Goal: Task Accomplishment & Management: Manage account settings

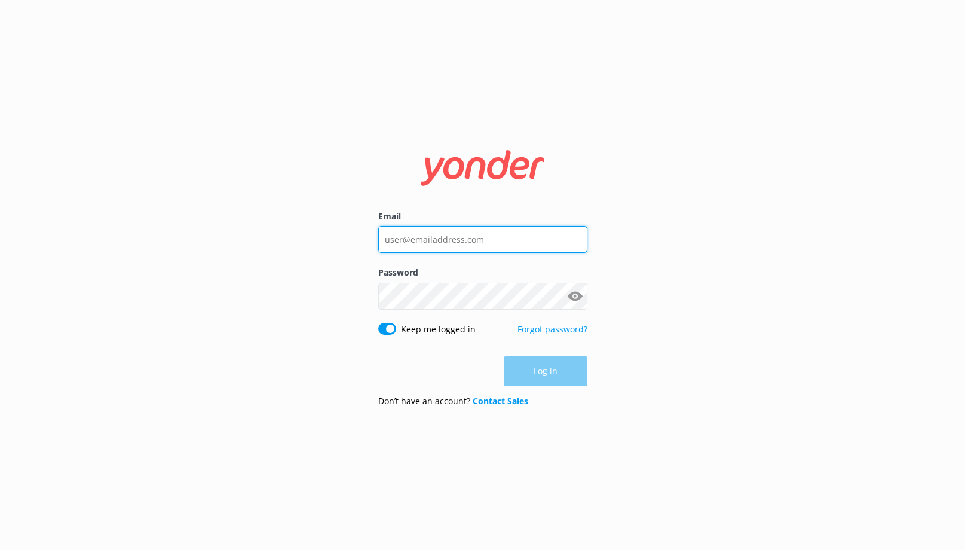
type input "[PERSON_NAME][EMAIL_ADDRESS][DOMAIN_NAME]"
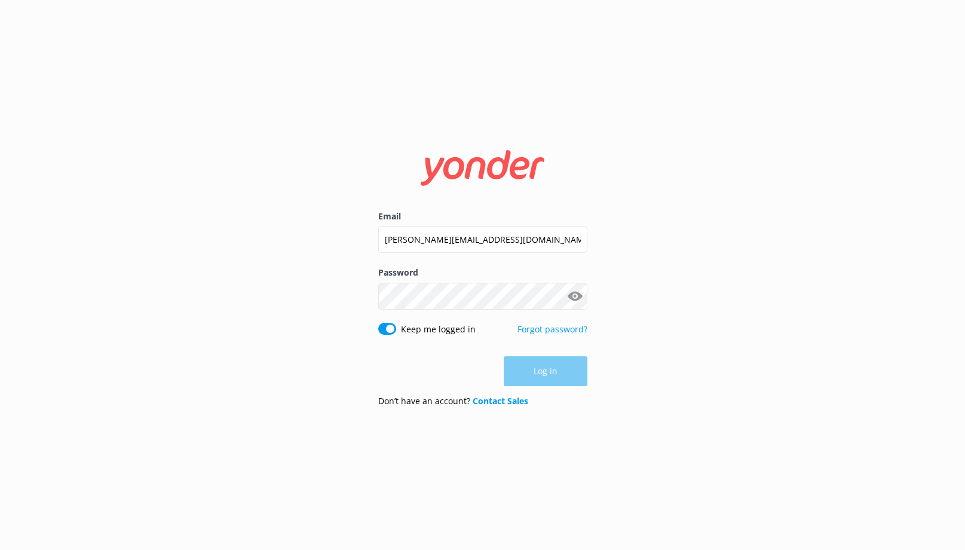
click at [547, 375] on div "Log in" at bounding box center [482, 371] width 209 height 30
click at [546, 373] on button "Log in" at bounding box center [546, 372] width 84 height 30
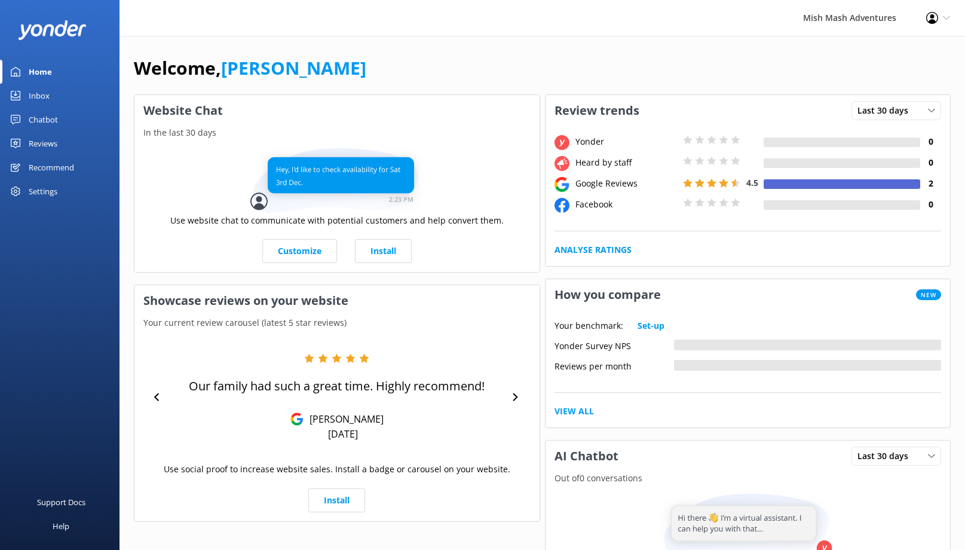
click at [42, 190] on div "Settings" at bounding box center [43, 191] width 29 height 24
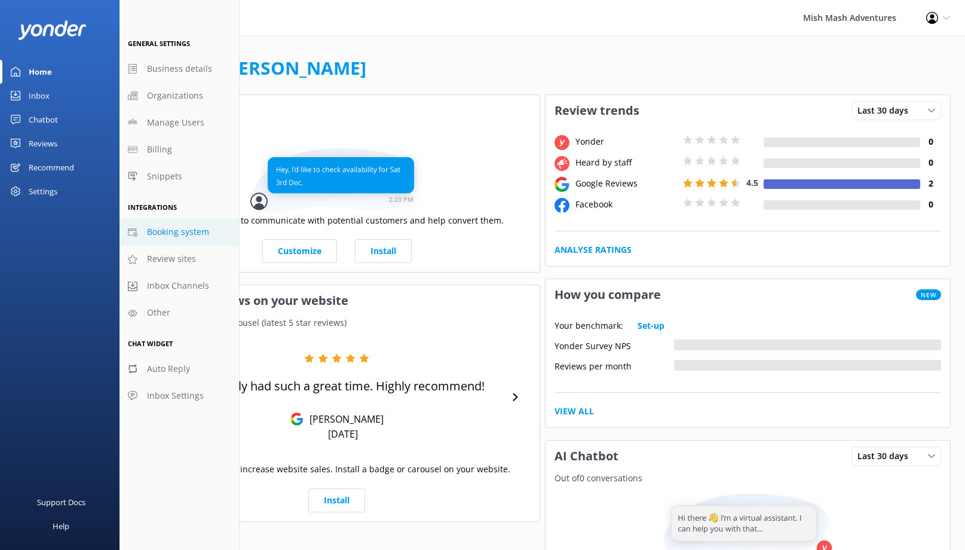
click at [161, 234] on span "Booking system" at bounding box center [178, 231] width 62 height 13
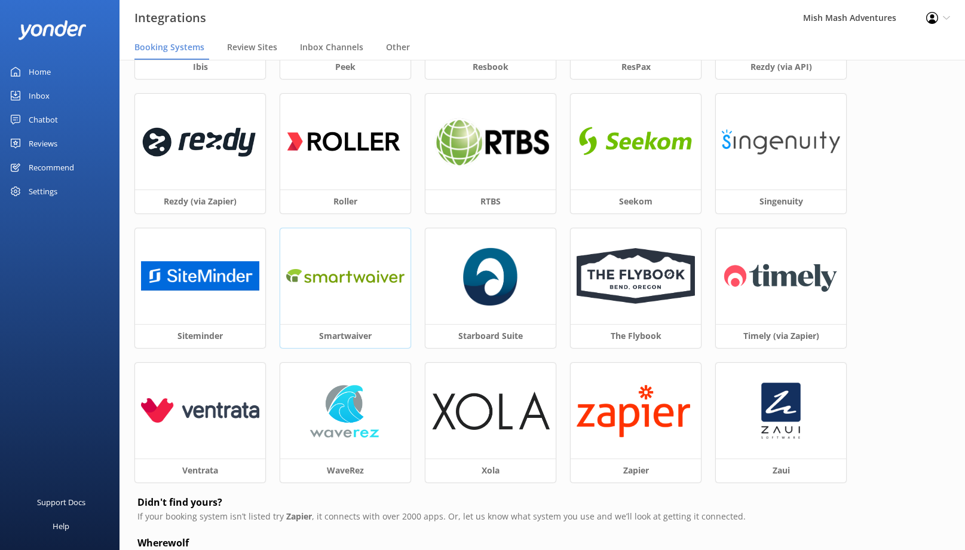
click at [357, 289] on img at bounding box center [345, 275] width 118 height 27
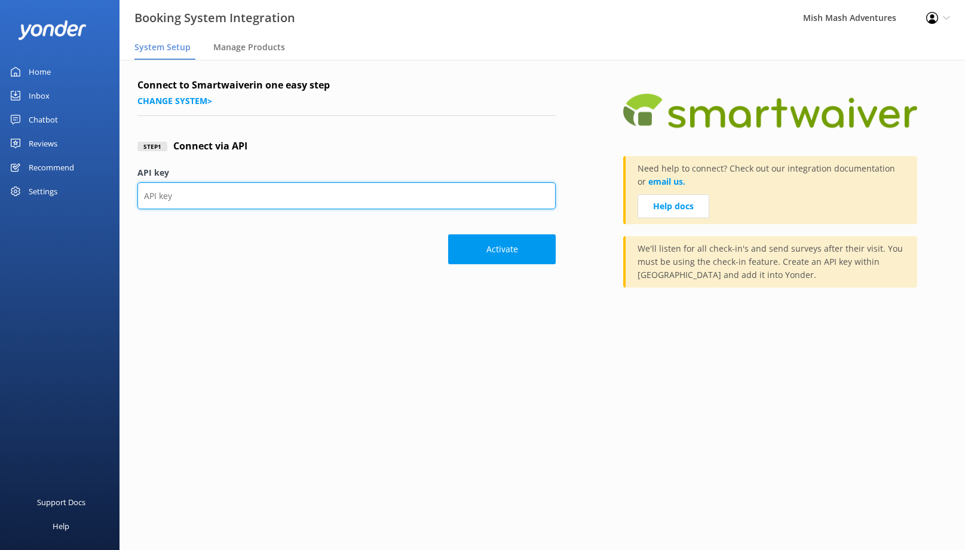
click at [241, 204] on input "API key" at bounding box center [346, 195] width 418 height 27
paste input "[EMAIL_ADDRESS][DOMAIN_NAME]"
type input "[EMAIL_ADDRESS][DOMAIN_NAME]"
click at [267, 197] on input "[EMAIL_ADDRESS][DOMAIN_NAME]" at bounding box center [346, 195] width 418 height 27
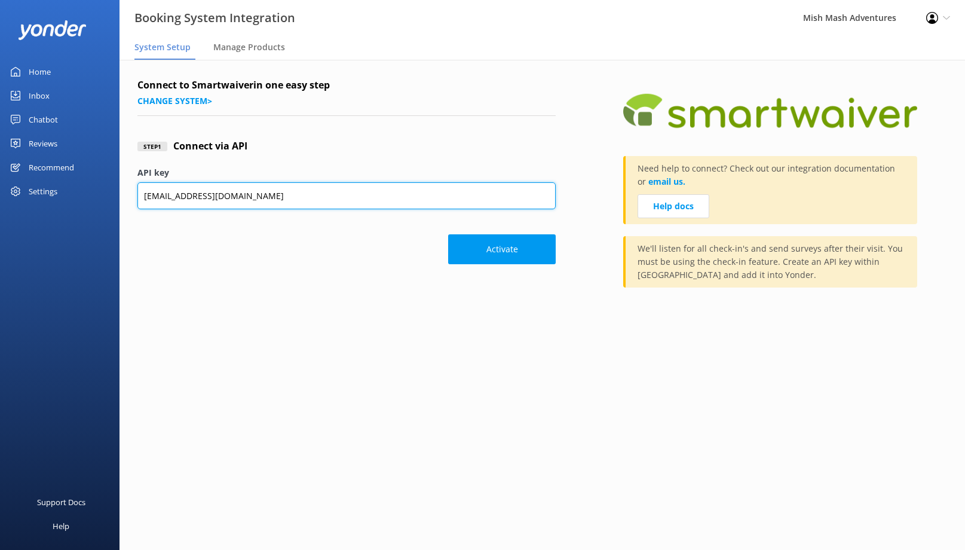
click at [267, 197] on input "[EMAIL_ADDRESS][DOMAIN_NAME]" at bounding box center [346, 195] width 418 height 27
click at [315, 198] on input "API key" at bounding box center [346, 195] width 418 height 27
paste input "xCs3HvhghKJl0pwfNefWlisjAj0GPtWMfGD9LmOe"
type input "xCs3HvhghKJl0pwfNefWlisjAj0GPtWMfGD9LmOe"
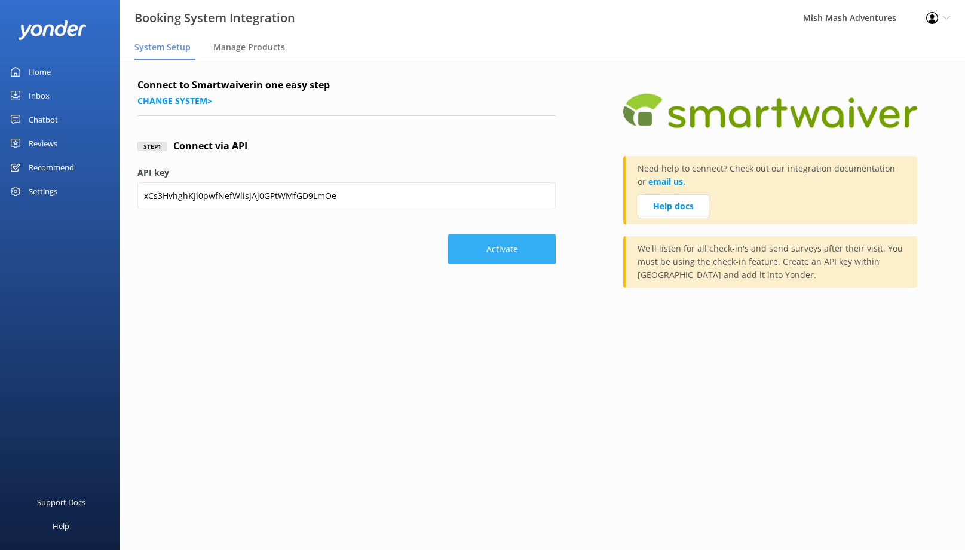
click at [501, 252] on button "Activate" at bounding box center [502, 249] width 108 height 30
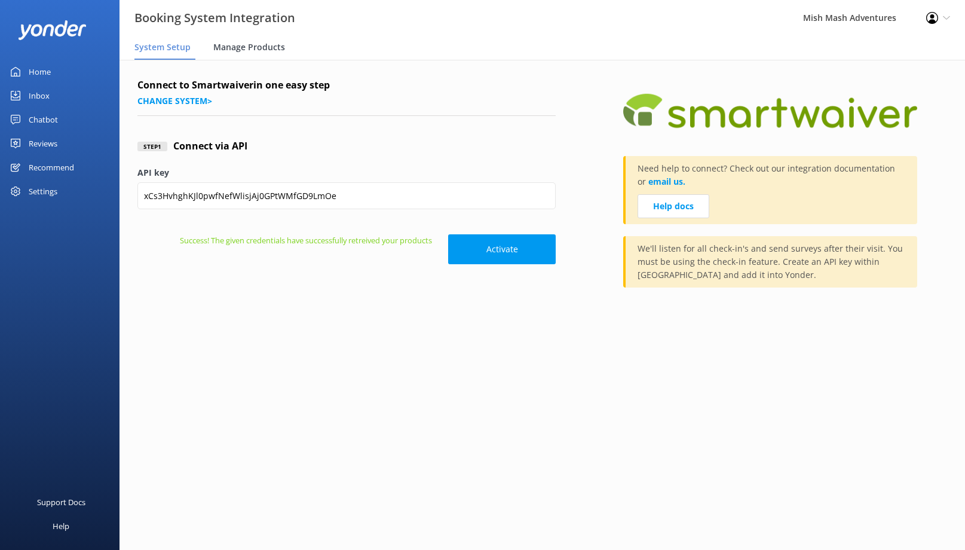
click at [256, 47] on span "Manage Products" at bounding box center [249, 47] width 72 height 12
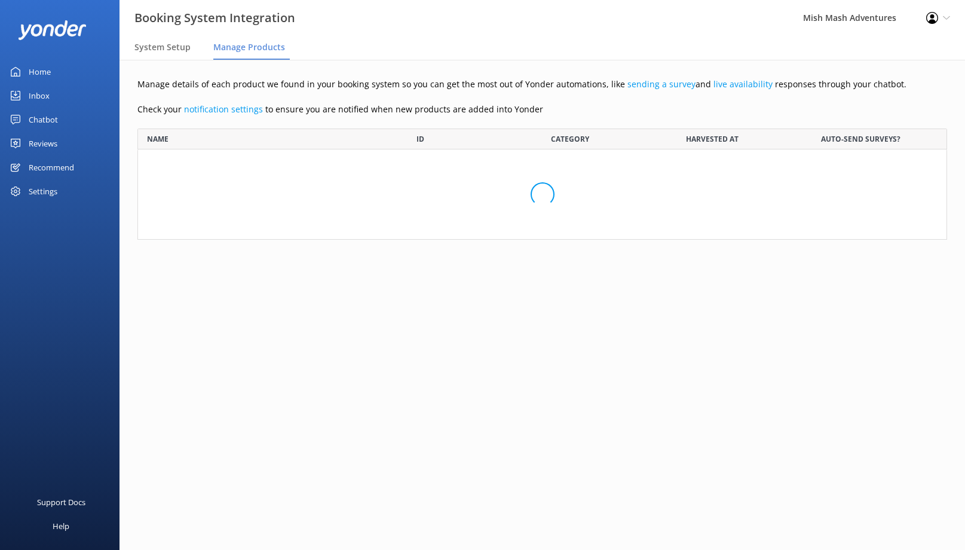
scroll to position [111, 810]
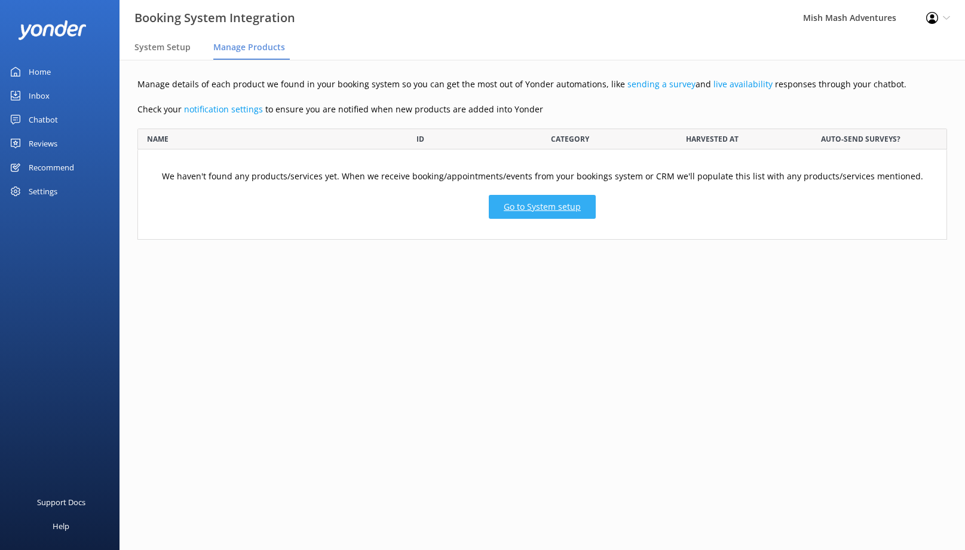
click at [543, 212] on link "Go to System setup" at bounding box center [542, 207] width 107 height 24
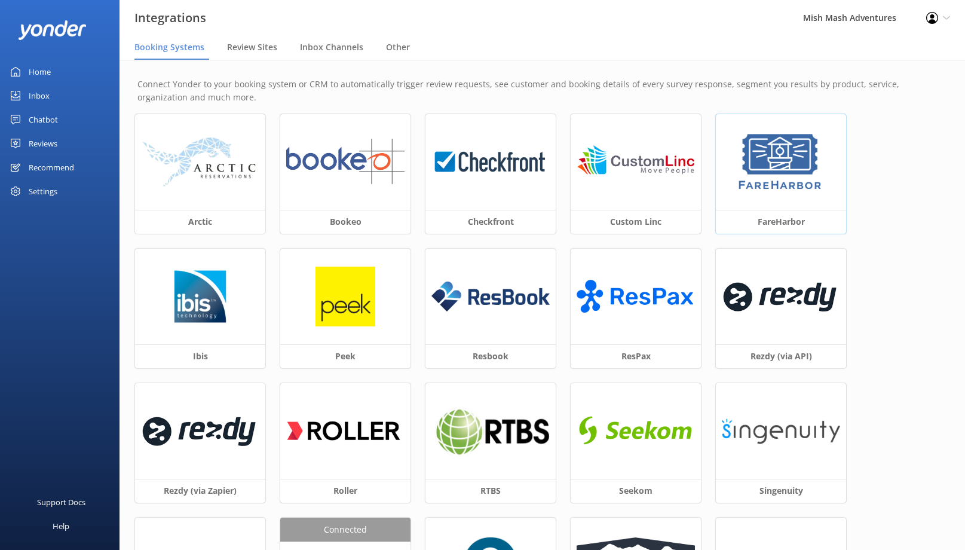
click at [774, 190] on img at bounding box center [781, 162] width 90 height 60
click at [45, 144] on div "Reviews" at bounding box center [43, 143] width 29 height 24
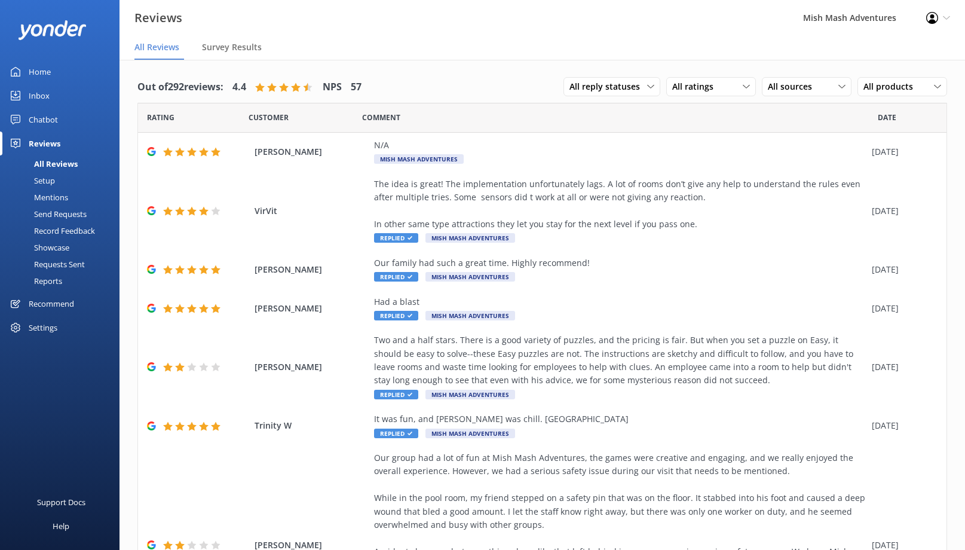
click at [48, 328] on div "Settings" at bounding box center [43, 328] width 29 height 24
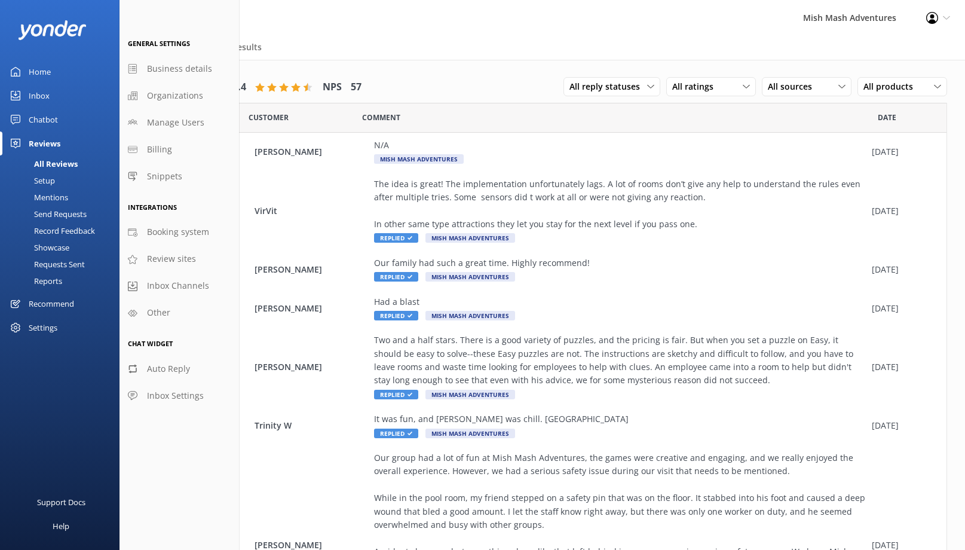
click at [44, 176] on div "Setup" at bounding box center [31, 180] width 48 height 17
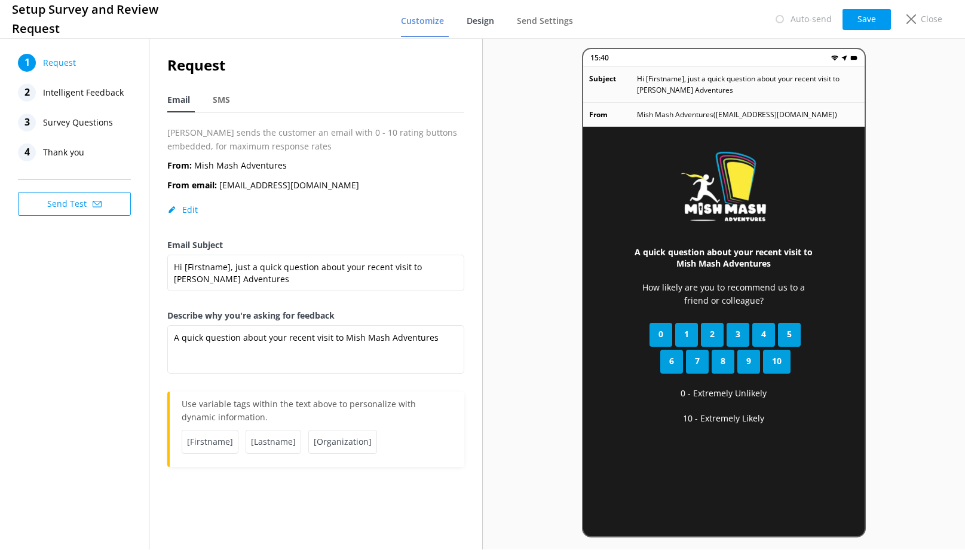
click at [492, 19] on span "Design" at bounding box center [480, 21] width 27 height 12
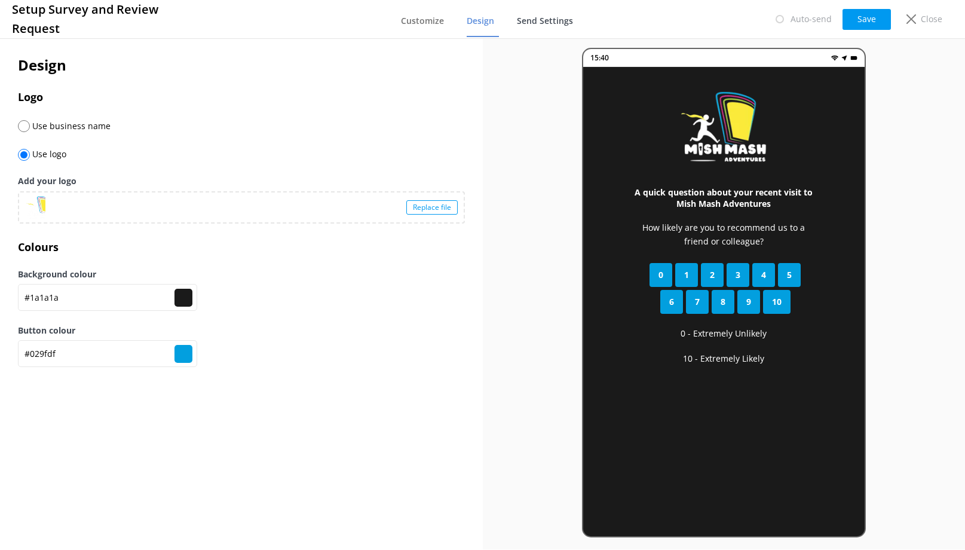
click at [548, 17] on span "Send Settings" at bounding box center [545, 21] width 56 height 12
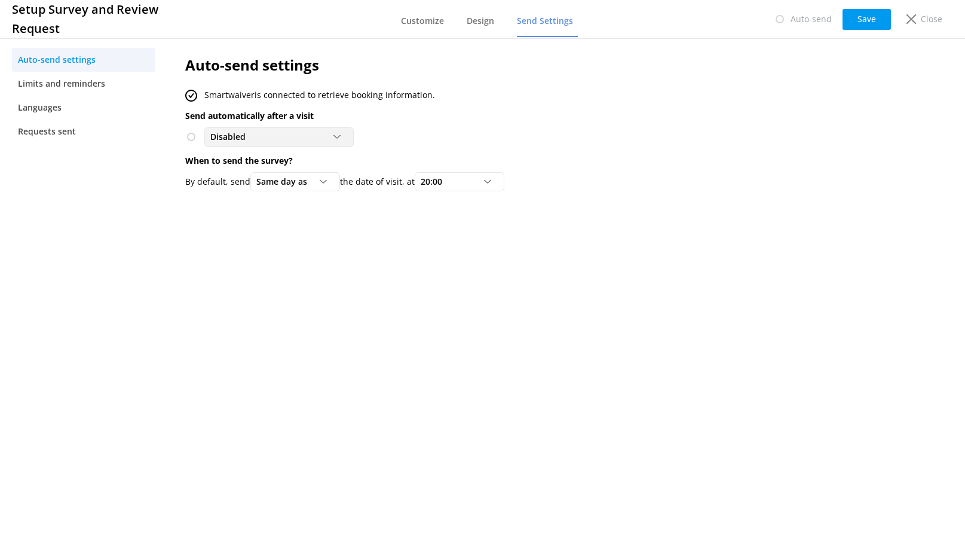
click at [339, 142] on div "Disabled" at bounding box center [278, 136] width 143 height 13
click at [189, 137] on span at bounding box center [191, 137] width 12 height 12
click at [278, 138] on div "Disabled" at bounding box center [278, 136] width 143 height 13
click at [242, 189] on div "To customers from Smartwaiver" at bounding box center [266, 186] width 110 height 12
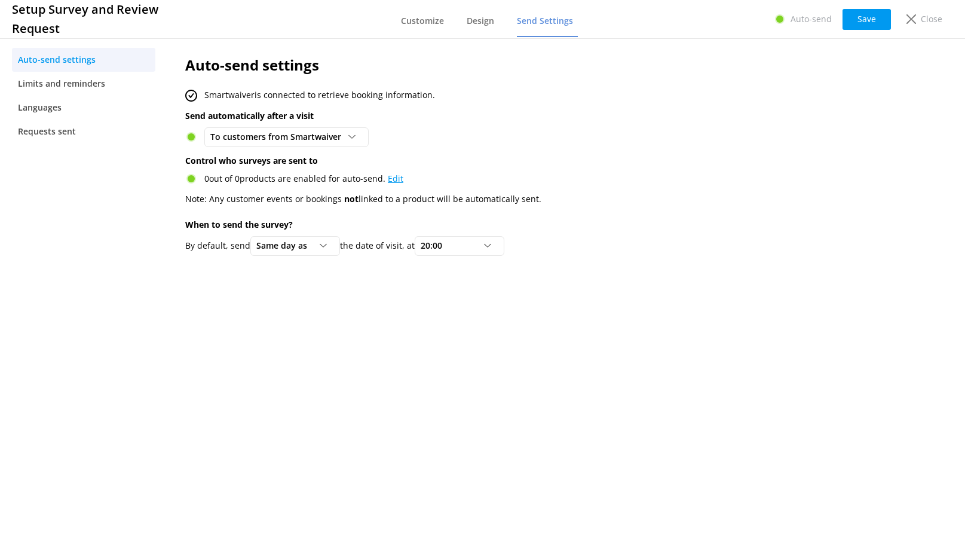
click at [393, 180] on link "Edit" at bounding box center [396, 178] width 16 height 11
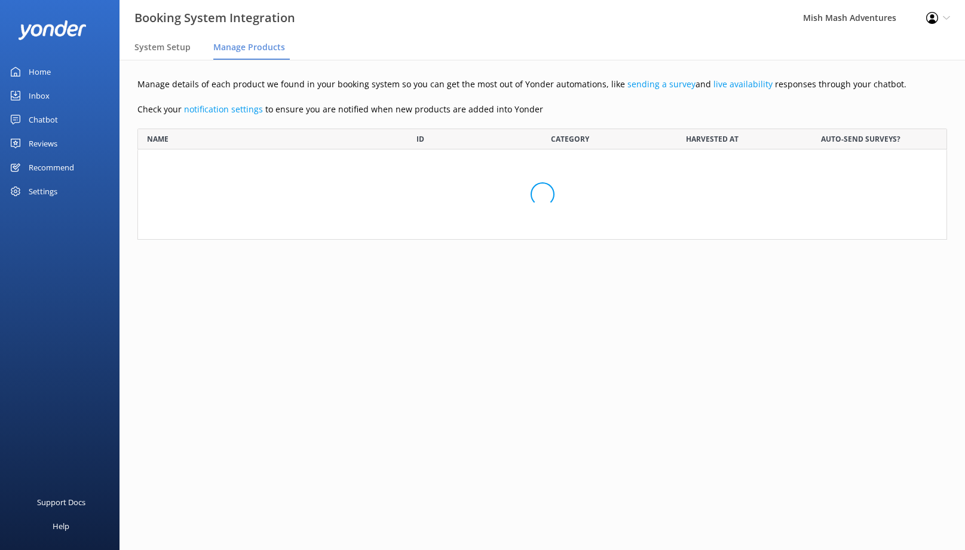
scroll to position [111, 810]
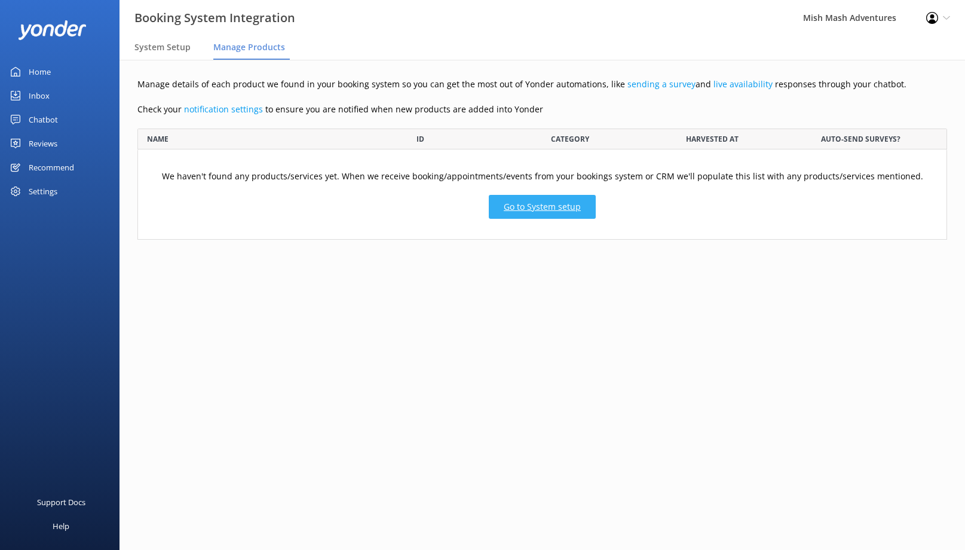
click at [538, 209] on link "Go to System setup" at bounding box center [542, 207] width 107 height 24
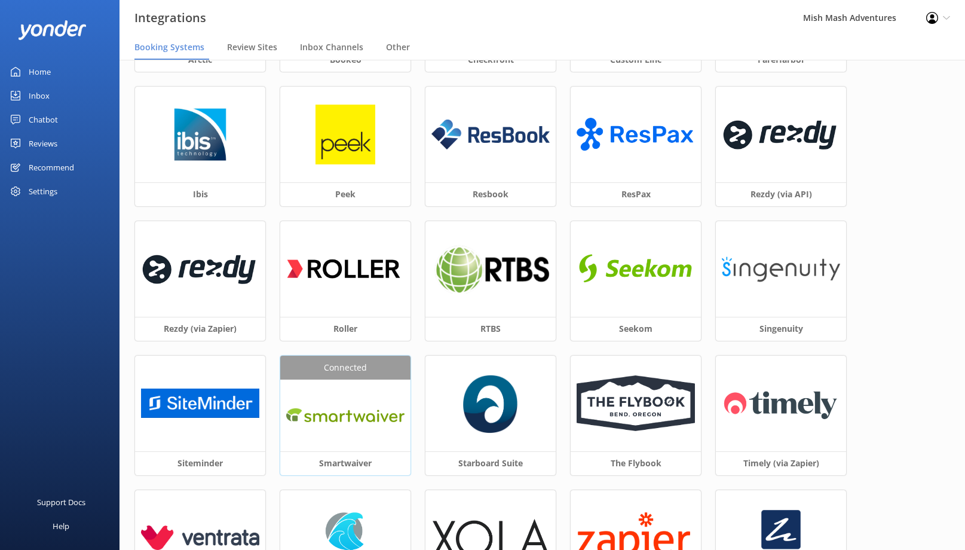
click at [350, 433] on div at bounding box center [345, 415] width 130 height 72
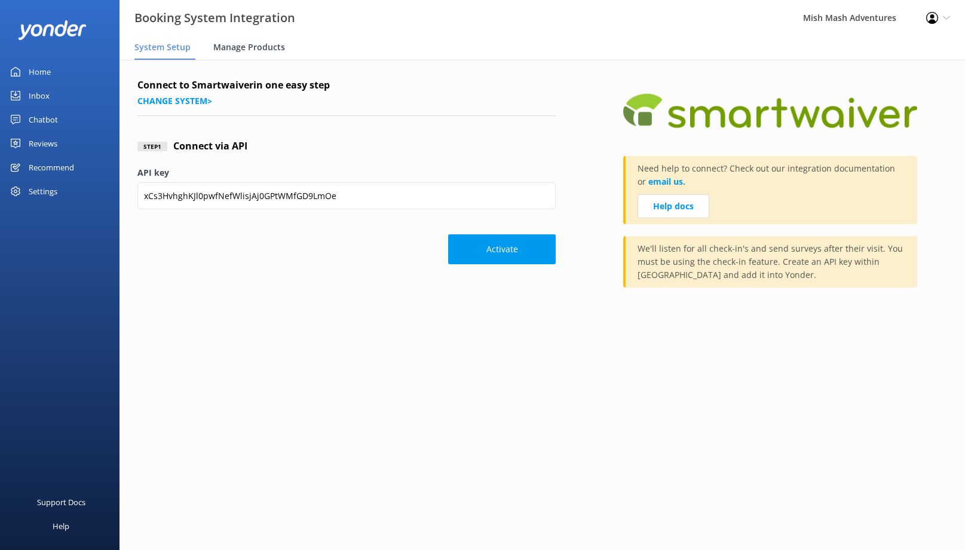
click at [250, 47] on span "Manage Products" at bounding box center [249, 47] width 72 height 12
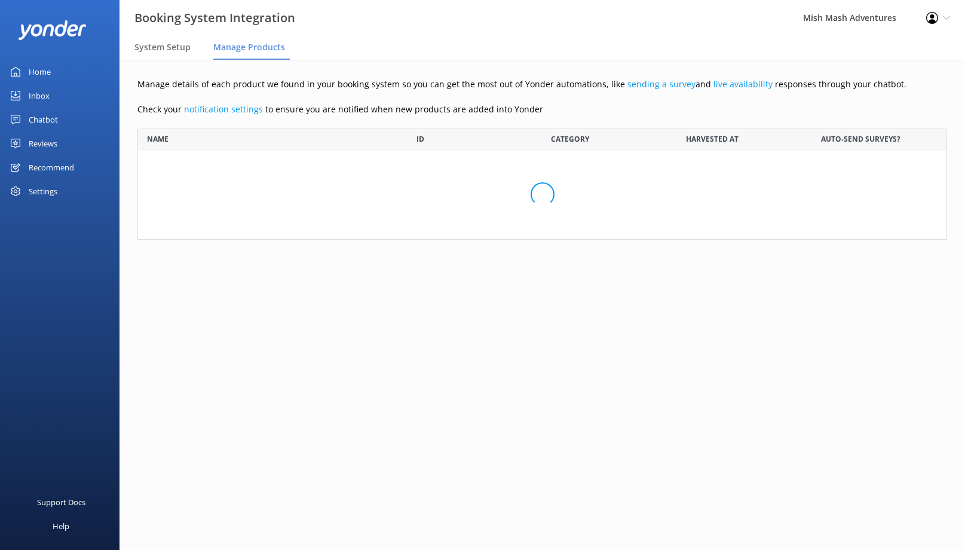
scroll to position [111, 810]
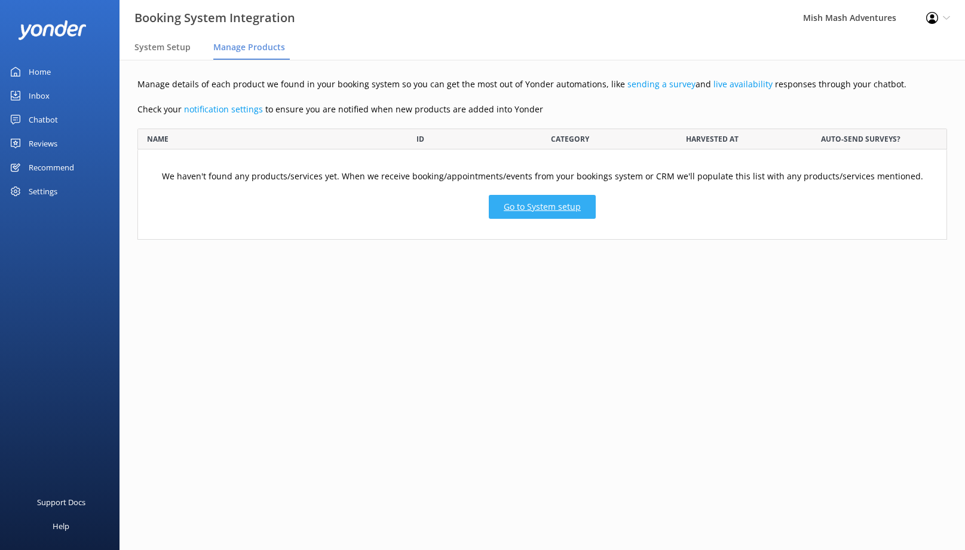
click at [541, 209] on link "Go to System setup" at bounding box center [542, 207] width 107 height 24
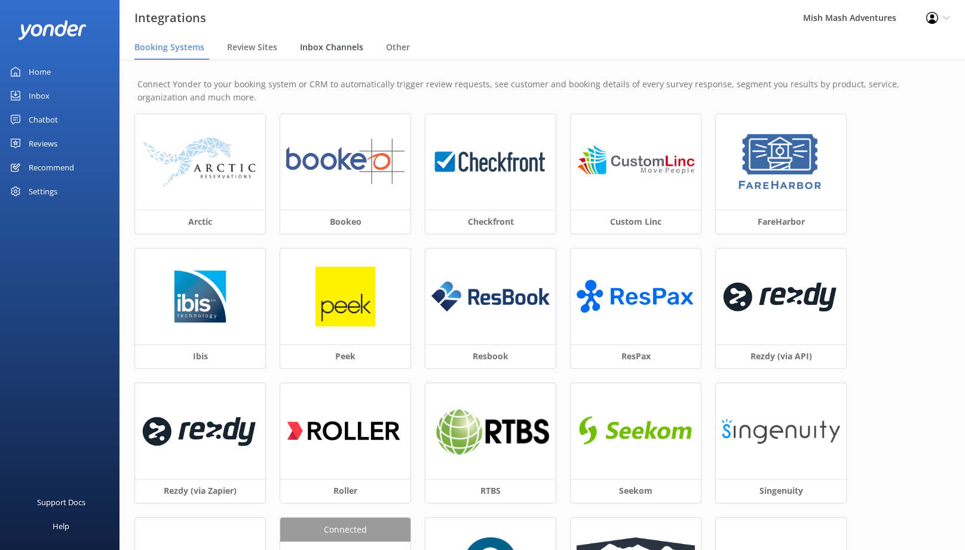
click at [326, 49] on span "Inbox Channels" at bounding box center [331, 47] width 63 height 12
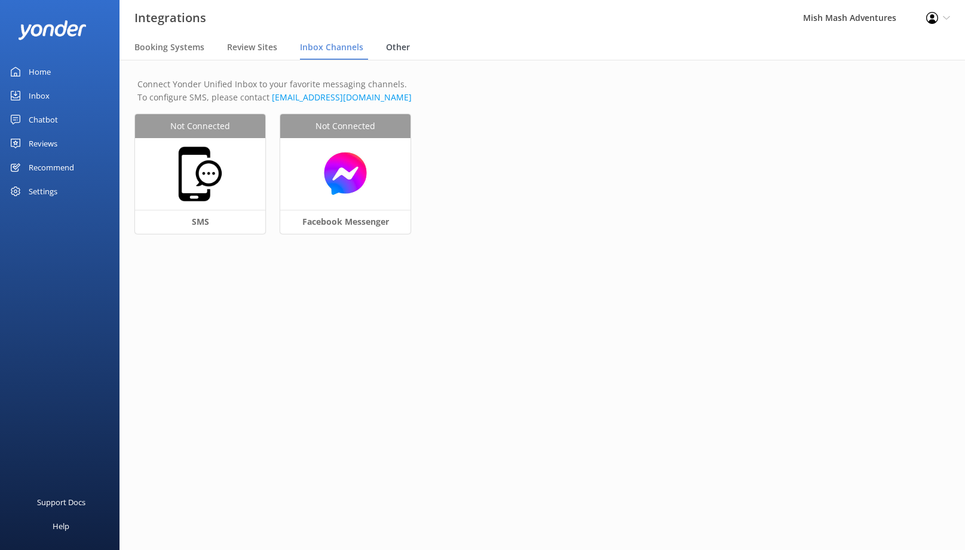
click at [396, 53] on span "Other" at bounding box center [398, 47] width 24 height 12
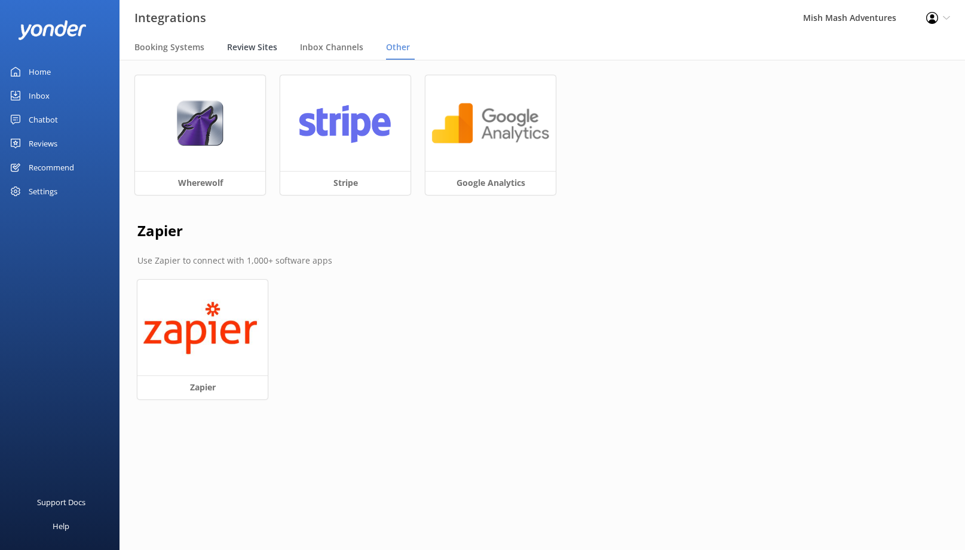
click at [251, 53] on div "Review Sites" at bounding box center [254, 48] width 55 height 24
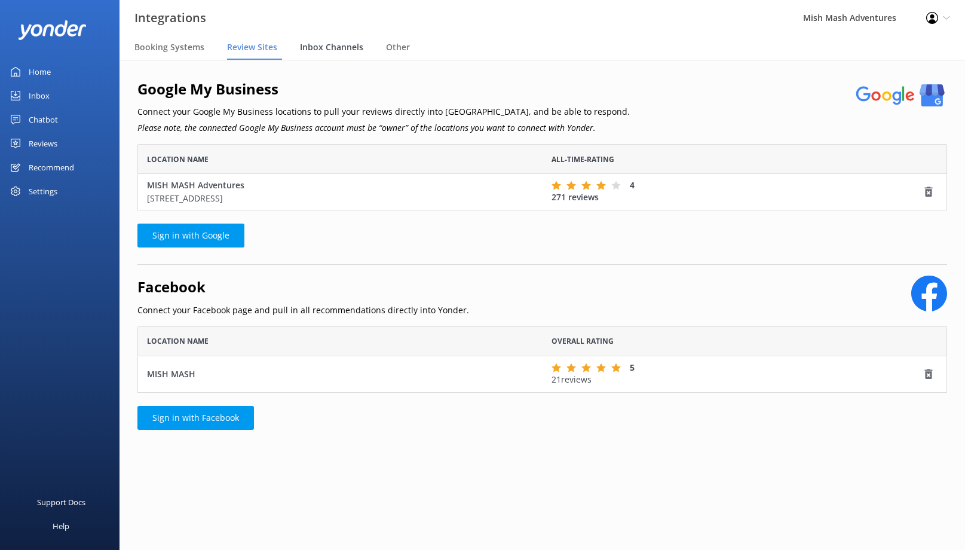
scroll to position [66, 810]
click at [398, 50] on span "Other" at bounding box center [398, 47] width 24 height 12
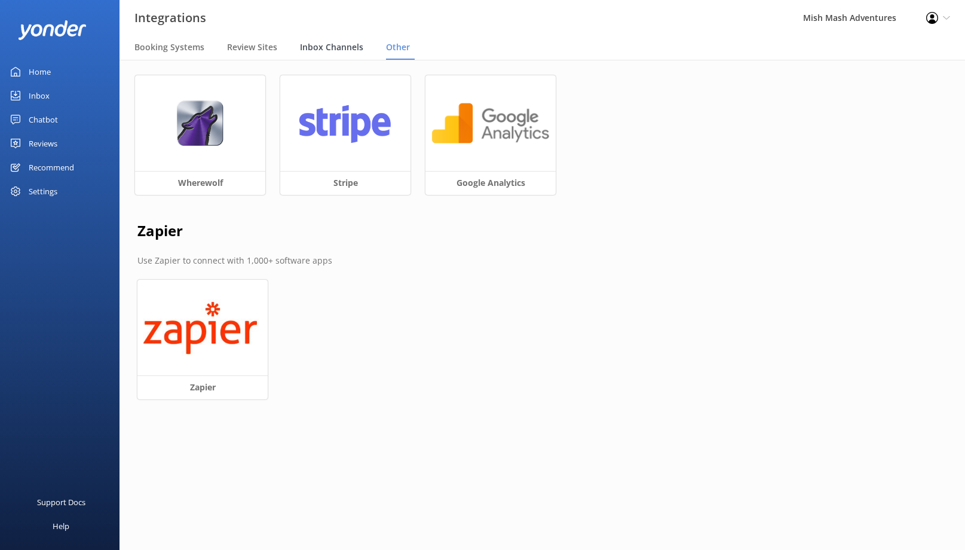
click at [329, 48] on span "Inbox Channels" at bounding box center [331, 47] width 63 height 12
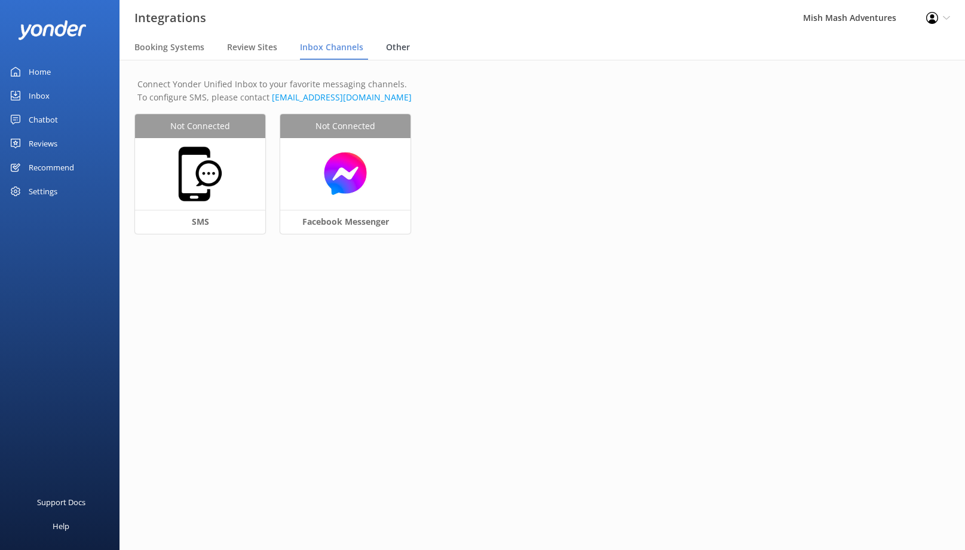
click at [399, 51] on span "Other" at bounding box center [398, 47] width 24 height 12
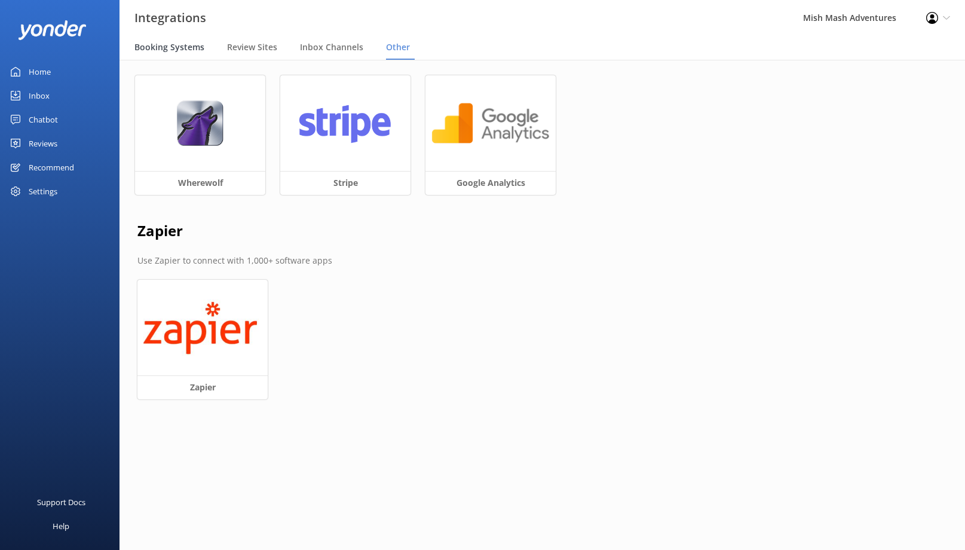
click at [163, 48] on span "Booking Systems" at bounding box center [169, 47] width 70 height 12
